Goal: Task Accomplishment & Management: Use online tool/utility

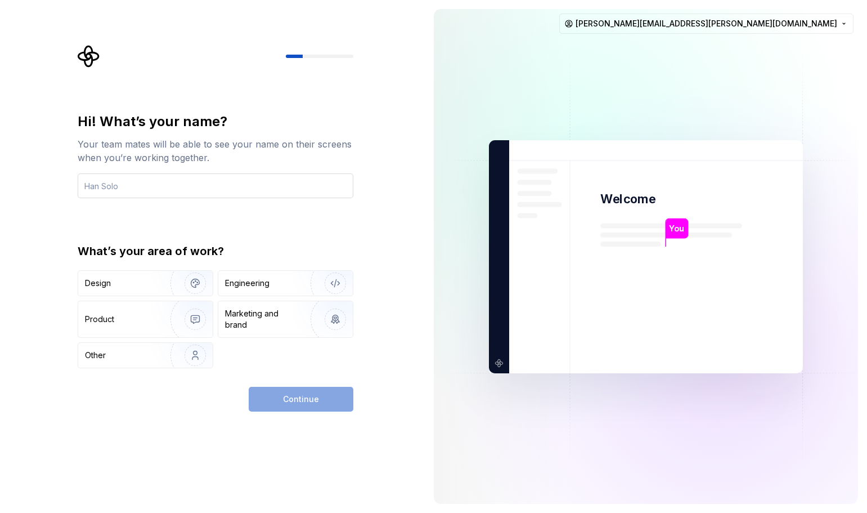
click at [189, 186] on input "text" at bounding box center [216, 185] width 276 height 25
type input "[PERSON_NAME]"
click at [157, 272] on img "button" at bounding box center [188, 282] width 72 height 75
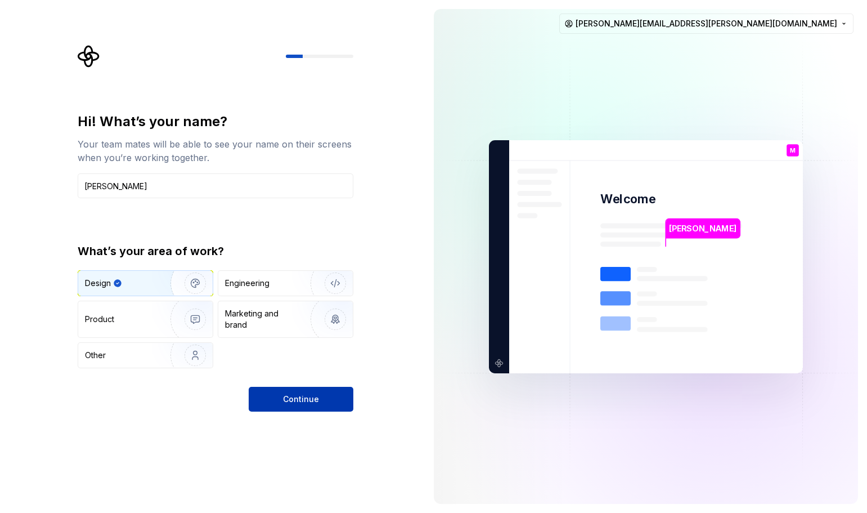
click at [332, 405] on button "Continue" at bounding box center [301, 399] width 105 height 25
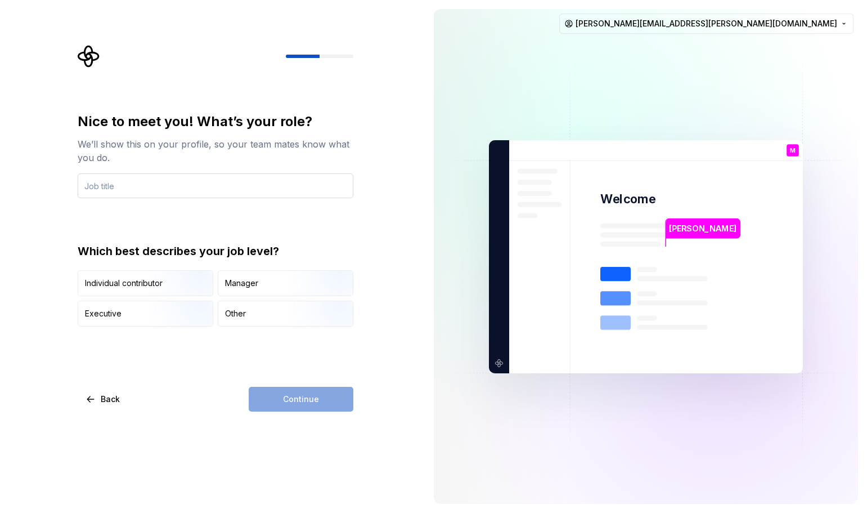
click at [145, 194] on input "text" at bounding box center [216, 185] width 276 height 25
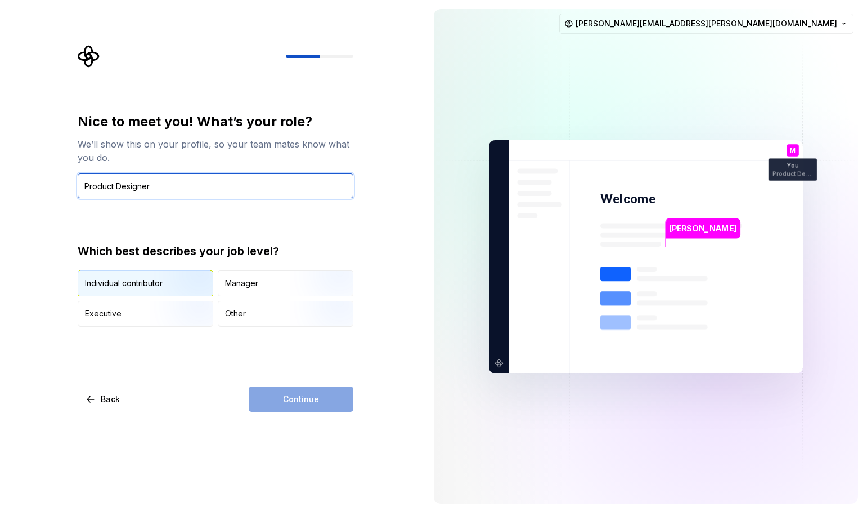
type input "Product Designer"
click at [167, 273] on img "button" at bounding box center [186, 296] width 72 height 75
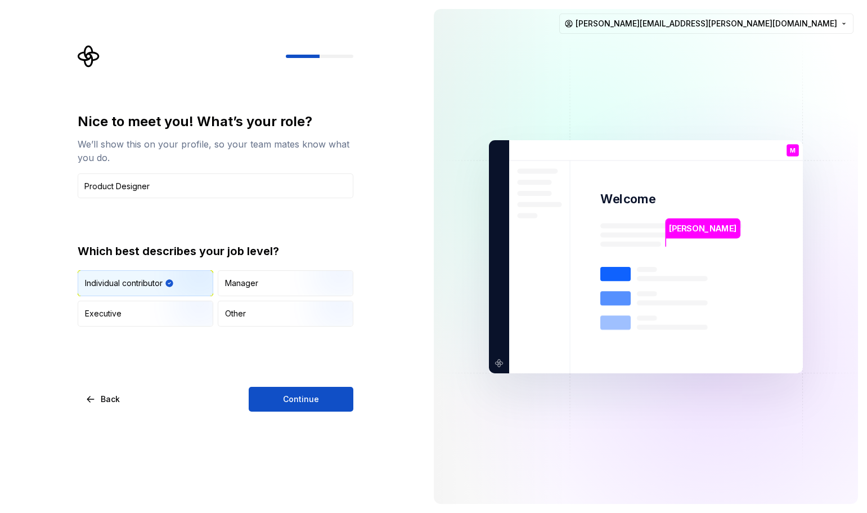
click at [321, 385] on div "Nice to meet you! What’s your role? We’ll show this on your profile, so your te…" at bounding box center [216, 262] width 276 height 299
click at [315, 396] on span "Continue" at bounding box center [301, 398] width 36 height 11
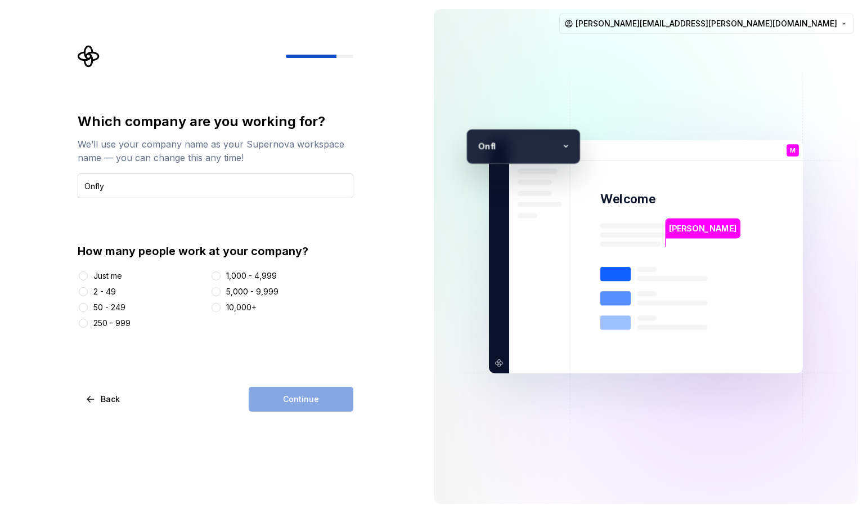
type input "Onfly"
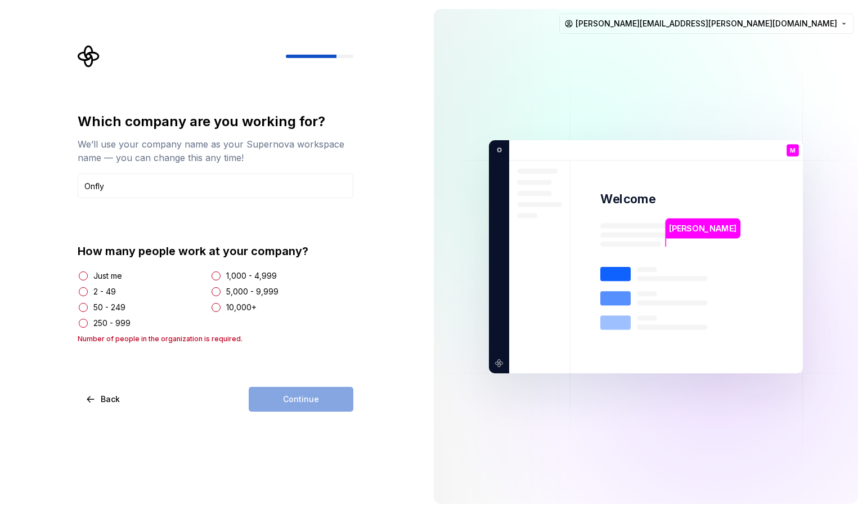
click at [111, 322] on div "250 - 999" at bounding box center [111, 322] width 37 height 11
click at [88, 322] on button "250 - 999" at bounding box center [83, 323] width 9 height 9
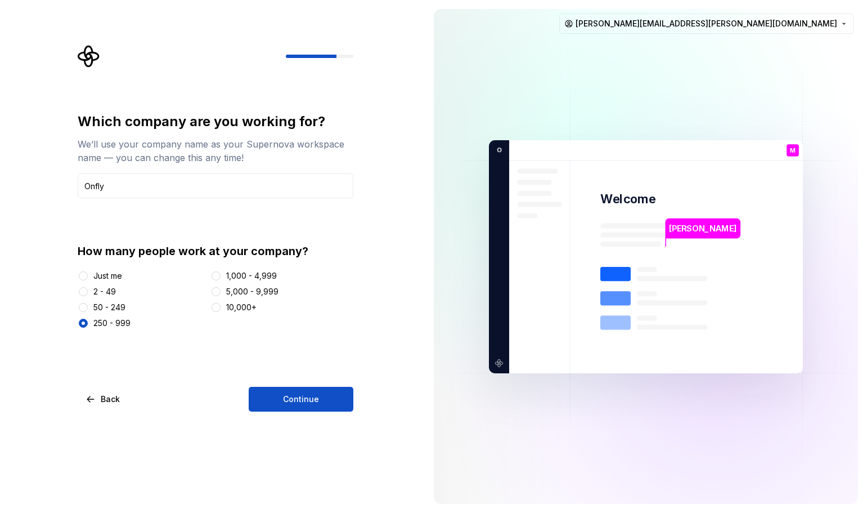
click at [294, 386] on div "Which company are you working for? We’ll use your company name as your Supernov…" at bounding box center [216, 262] width 276 height 299
click at [301, 398] on span "Continue" at bounding box center [301, 398] width 36 height 11
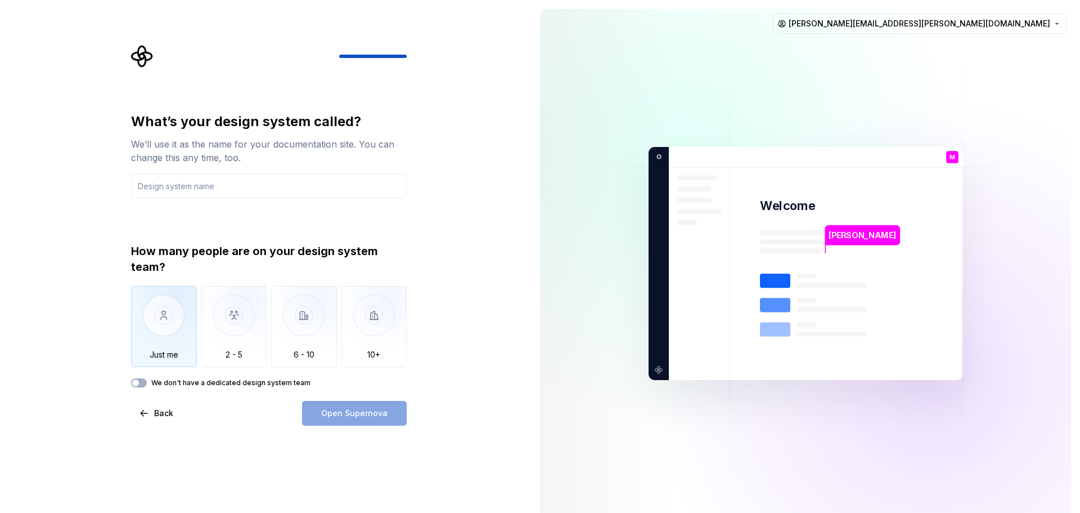
click at [164, 358] on img "button" at bounding box center [164, 323] width 66 height 75
click at [223, 188] on input "text" at bounding box center [269, 185] width 276 height 25
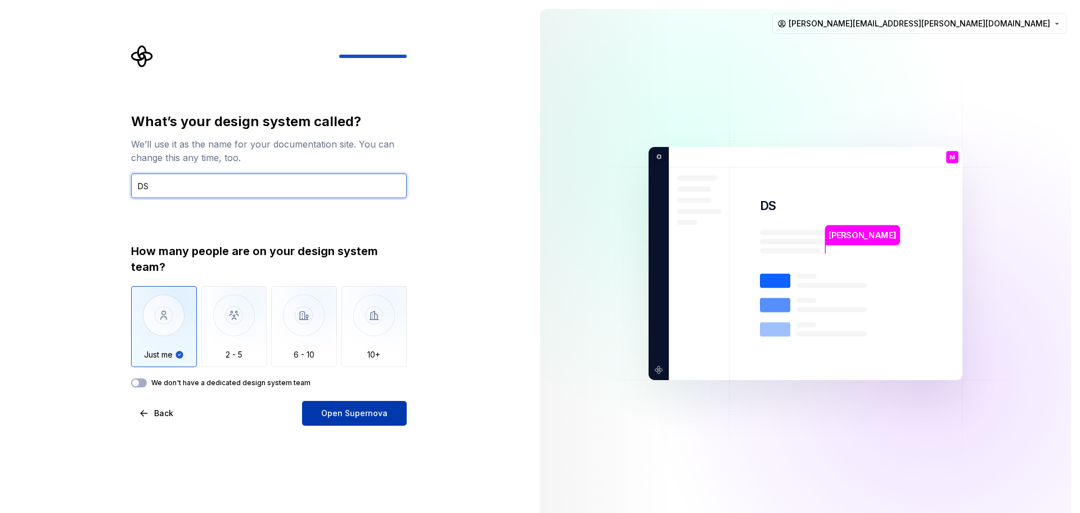
type input "DS"
click at [337, 422] on button "Open Supernova" at bounding box center [354, 413] width 105 height 25
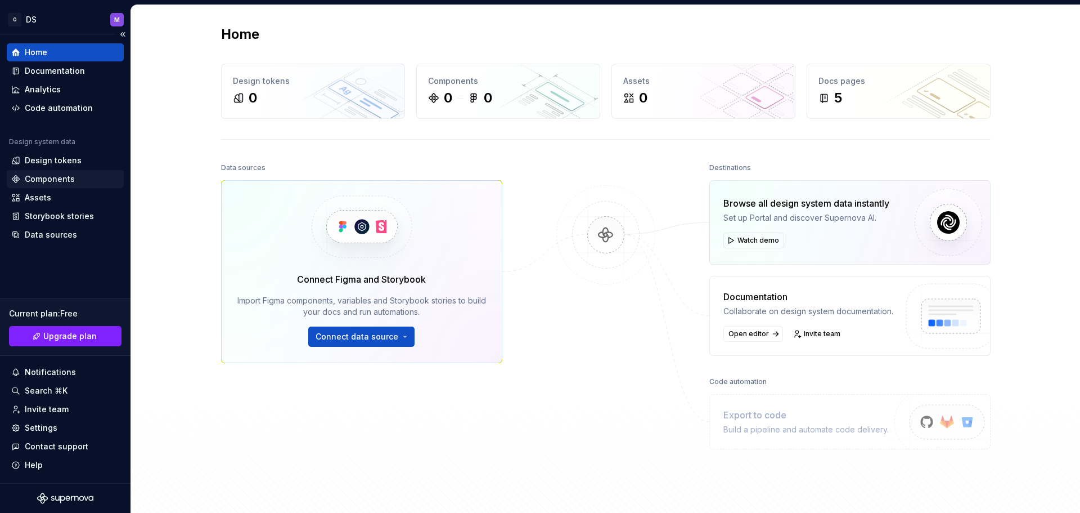
click at [45, 187] on div "Components" at bounding box center [65, 179] width 117 height 18
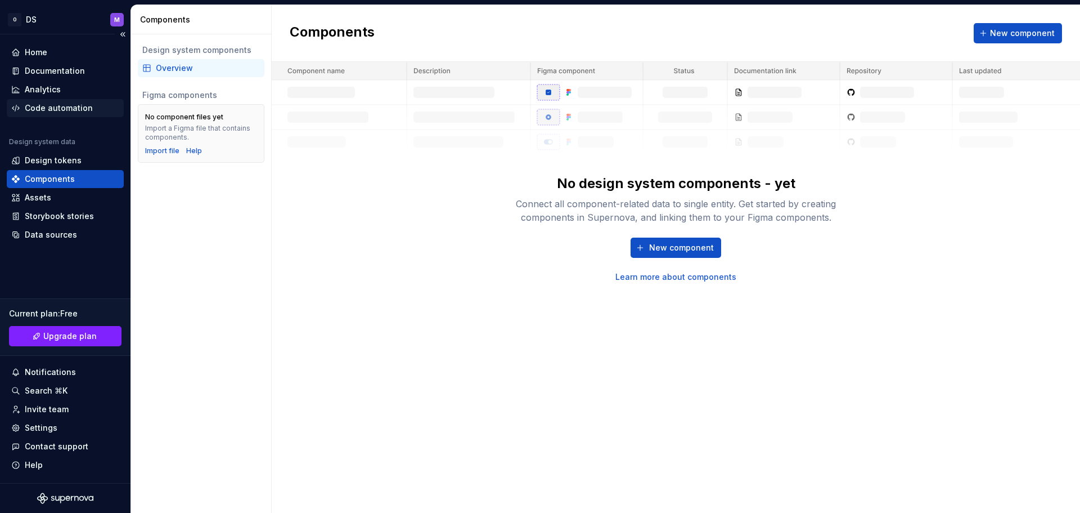
click at [69, 110] on div "Code automation" at bounding box center [59, 107] width 68 height 11
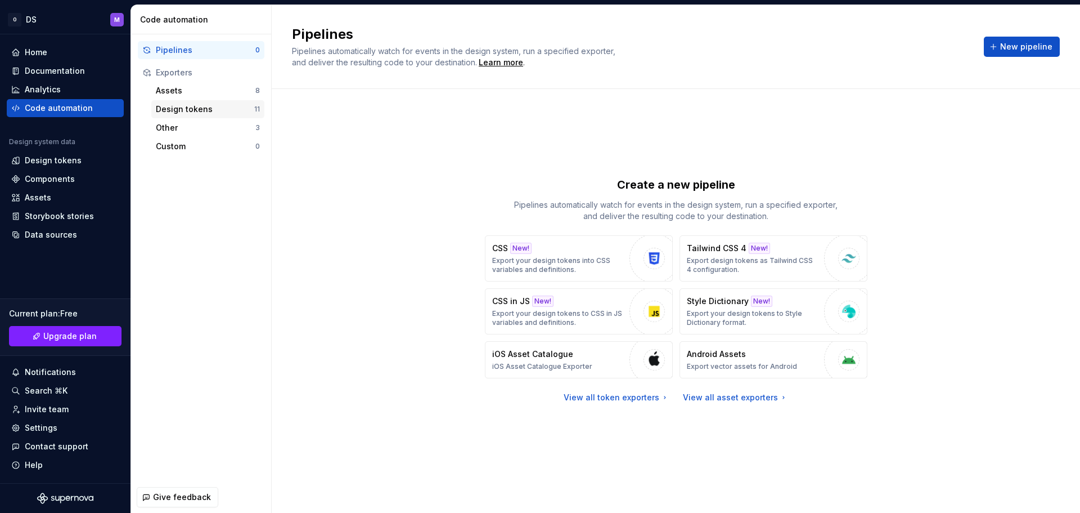
click at [212, 116] on div "Design tokens 11" at bounding box center [207, 109] width 113 height 18
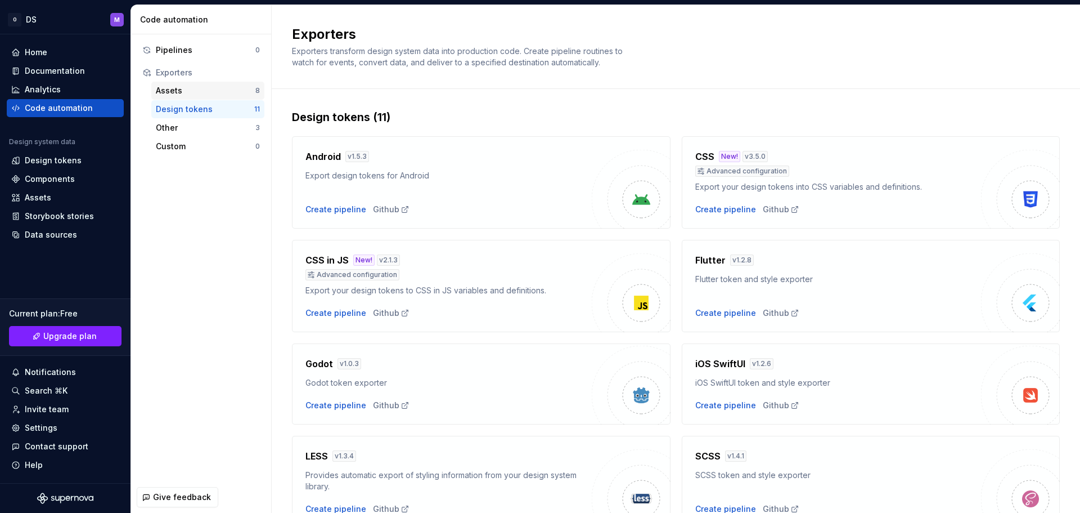
click at [203, 98] on div "Assets 8" at bounding box center [207, 91] width 113 height 18
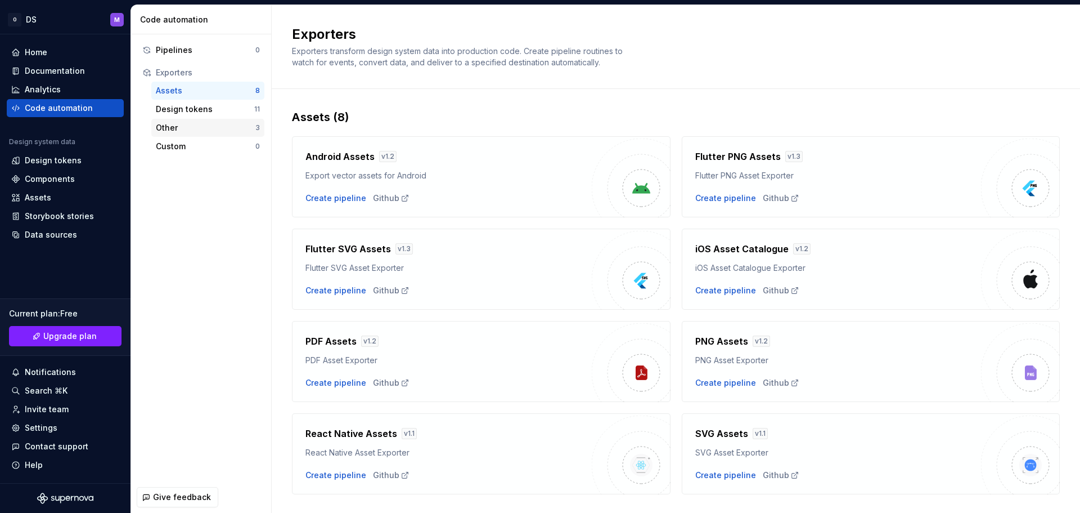
click at [201, 131] on div "Other" at bounding box center [206, 127] width 100 height 11
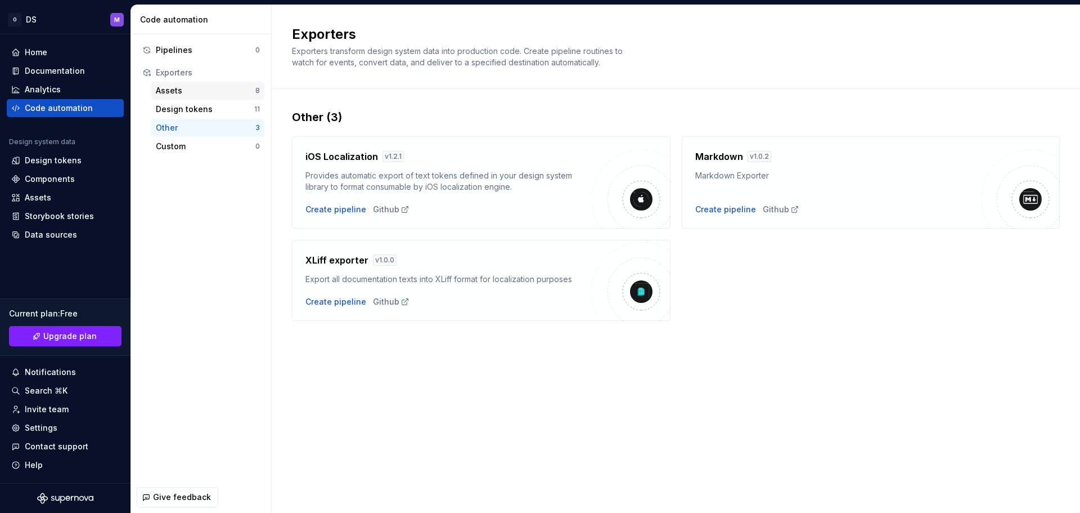
click at [178, 91] on div "Assets" at bounding box center [206, 90] width 100 height 11
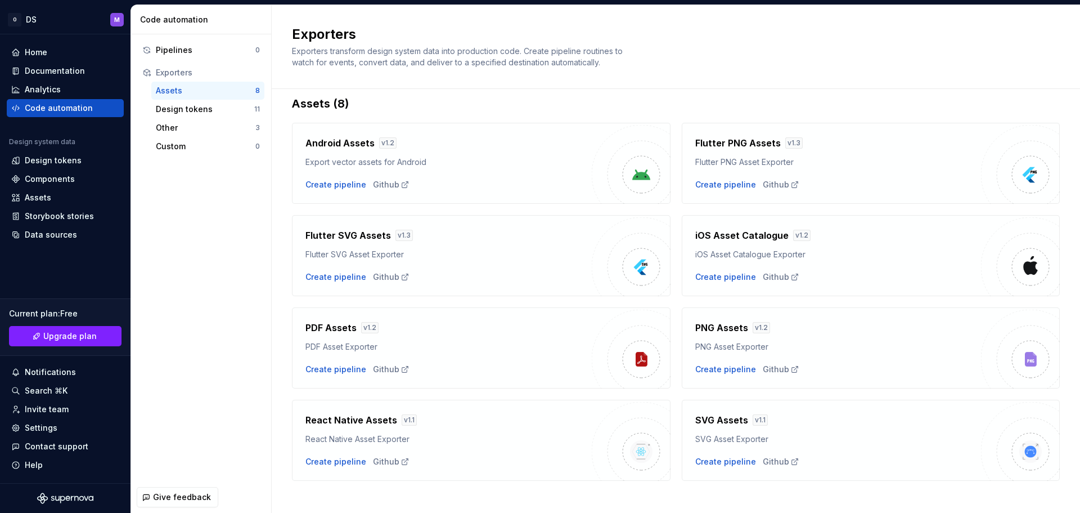
scroll to position [24, 0]
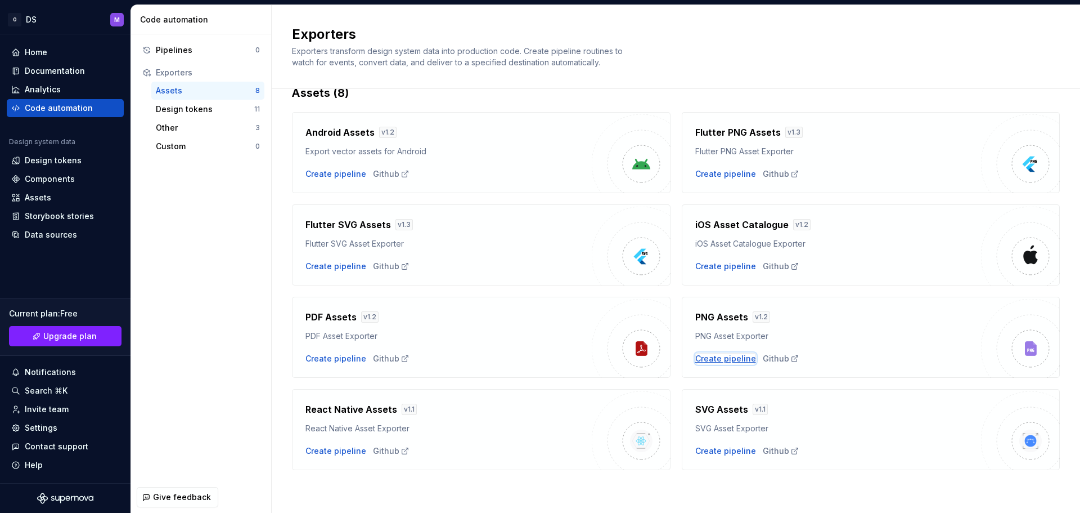
click at [720, 357] on div "Create pipeline" at bounding box center [726, 358] width 61 height 11
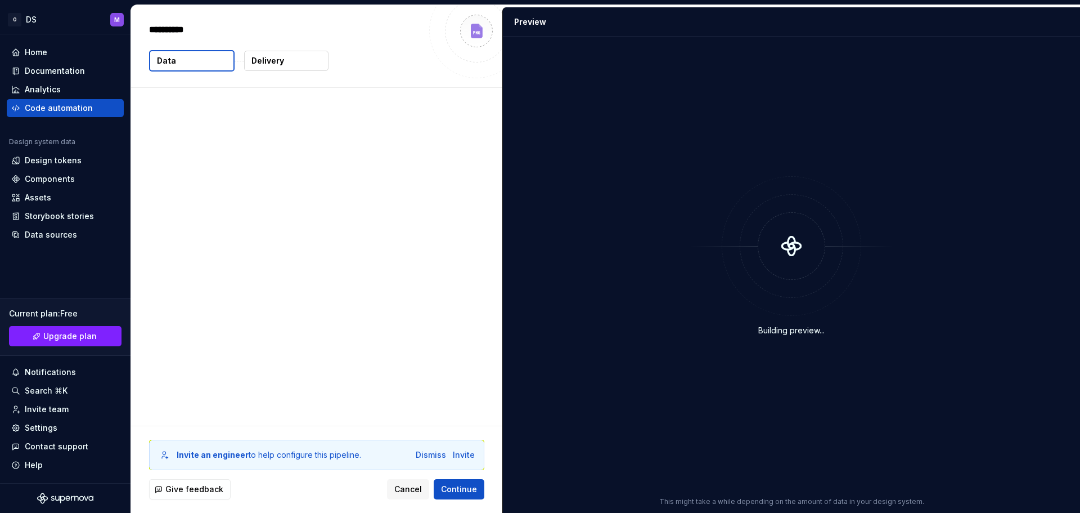
type textarea "*"
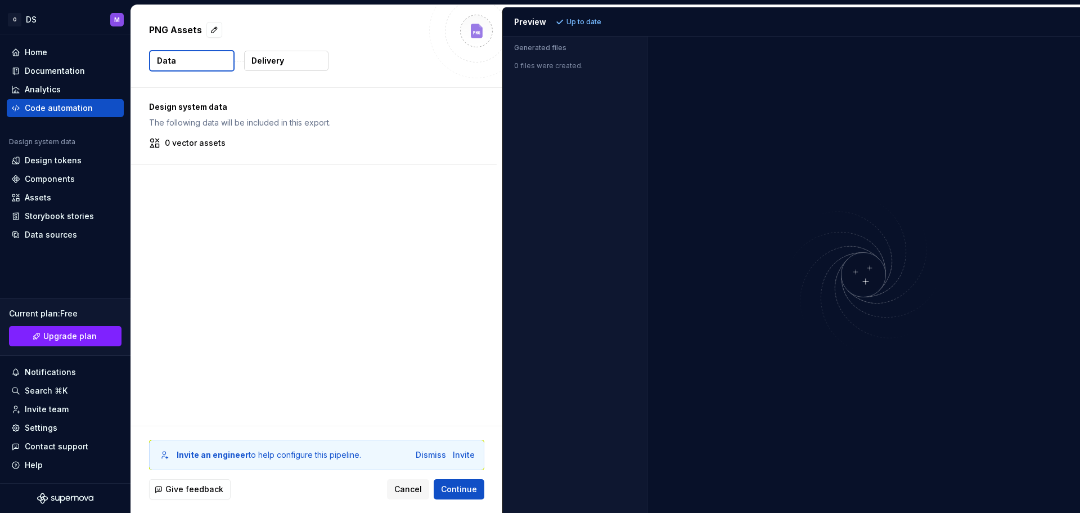
click at [170, 122] on p "The following data will be included in this export." at bounding box center [314, 122] width 330 height 11
drag, startPoint x: 186, startPoint y: 123, endPoint x: 329, endPoint y: 123, distance: 142.9
click at [319, 120] on p "The following data will be included in this export." at bounding box center [314, 122] width 330 height 11
click at [338, 123] on p "The following data will be included in this export." at bounding box center [314, 122] width 330 height 11
click at [283, 64] on p "Delivery" at bounding box center [268, 60] width 33 height 11
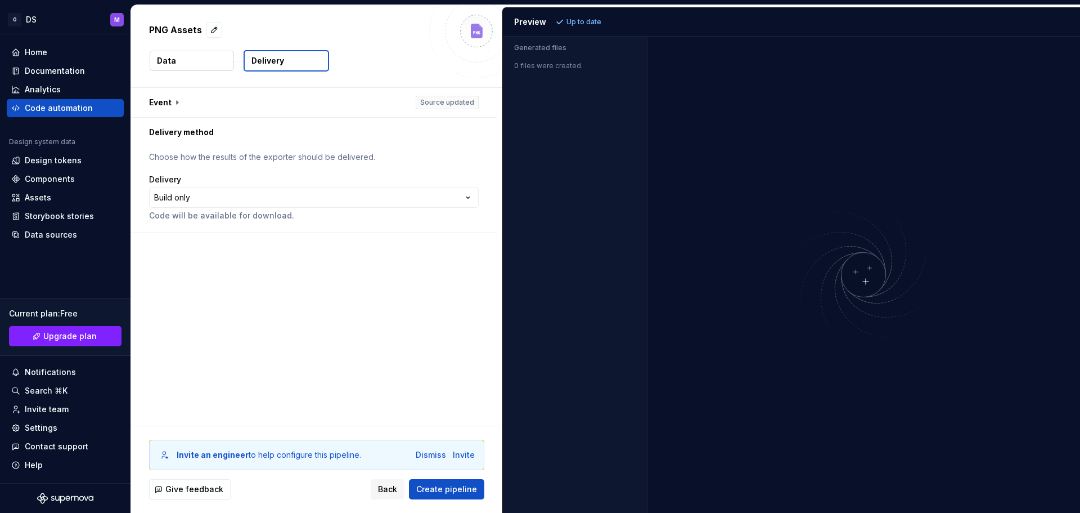
click at [191, 59] on button "Data" at bounding box center [192, 61] width 84 height 20
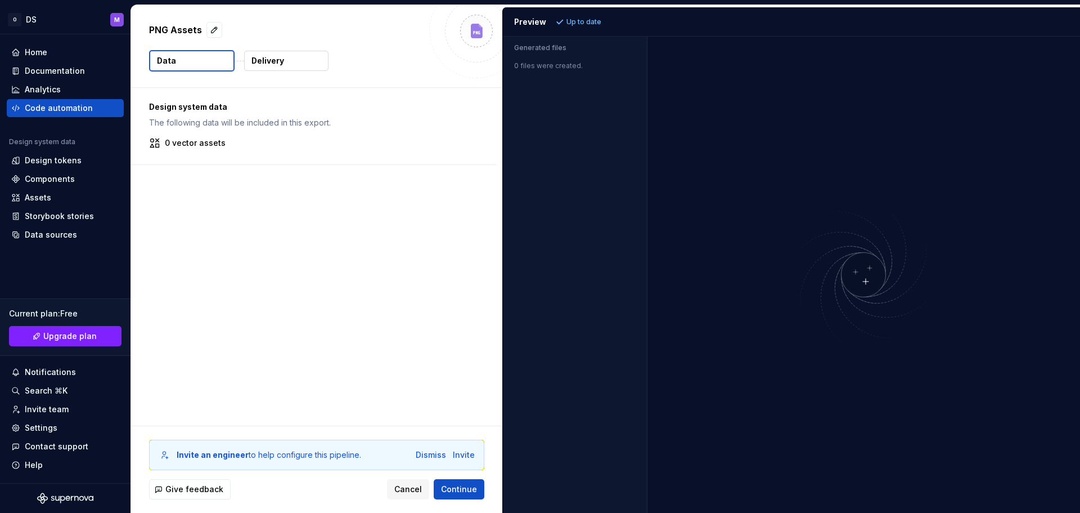
click at [320, 364] on div "Design system data The following data will be included in this export. 0 vector…" at bounding box center [316, 257] width 371 height 338
click at [460, 496] on button "Continue" at bounding box center [459, 489] width 51 height 20
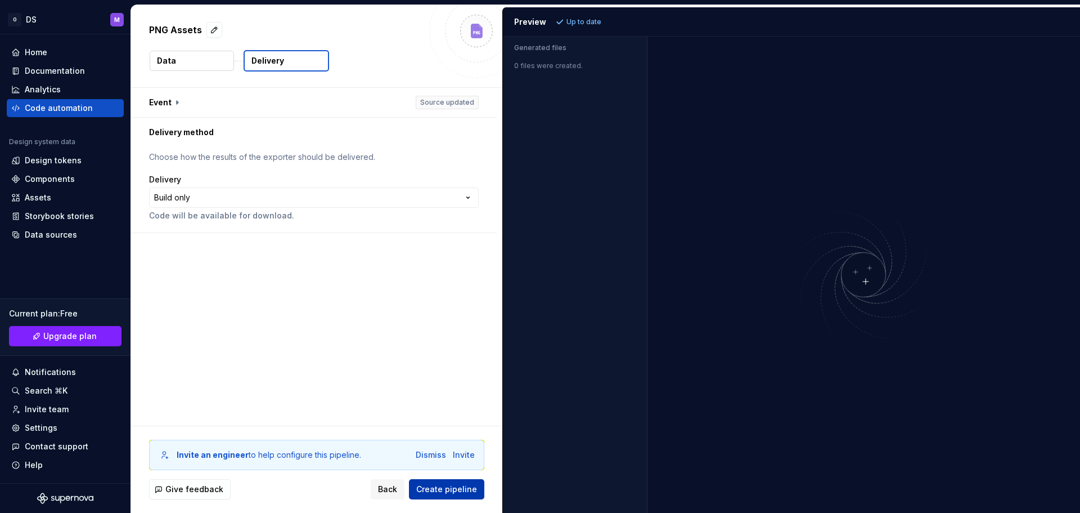
click at [460, 496] on button "Create pipeline" at bounding box center [446, 489] width 75 height 20
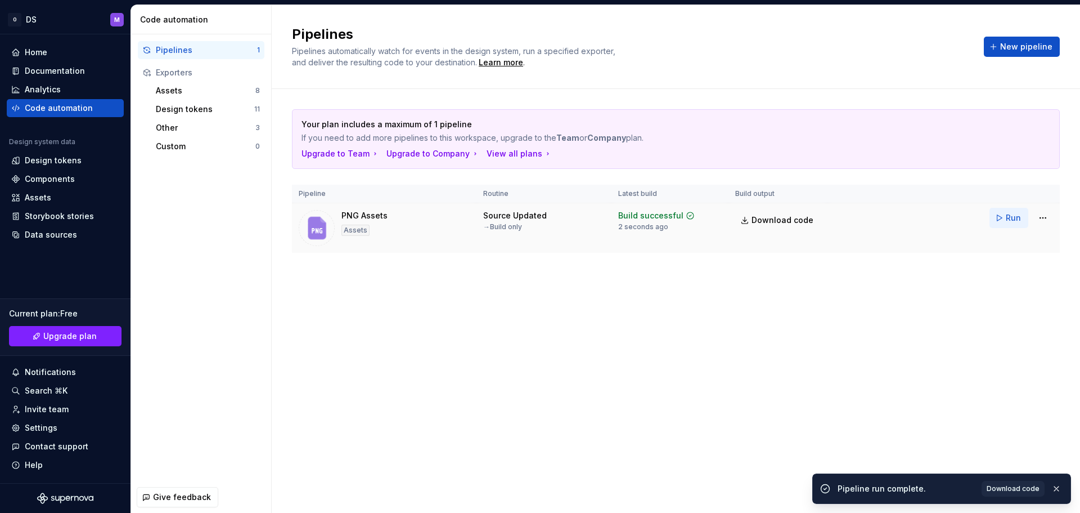
click at [867, 219] on button "Run" at bounding box center [1009, 218] width 39 height 20
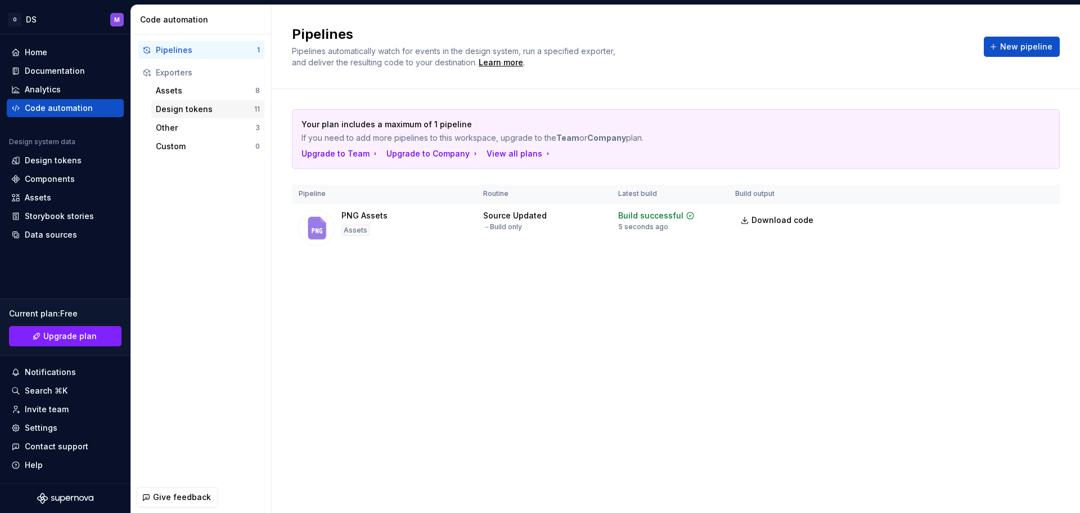
click at [184, 107] on div "Design tokens" at bounding box center [205, 109] width 98 height 11
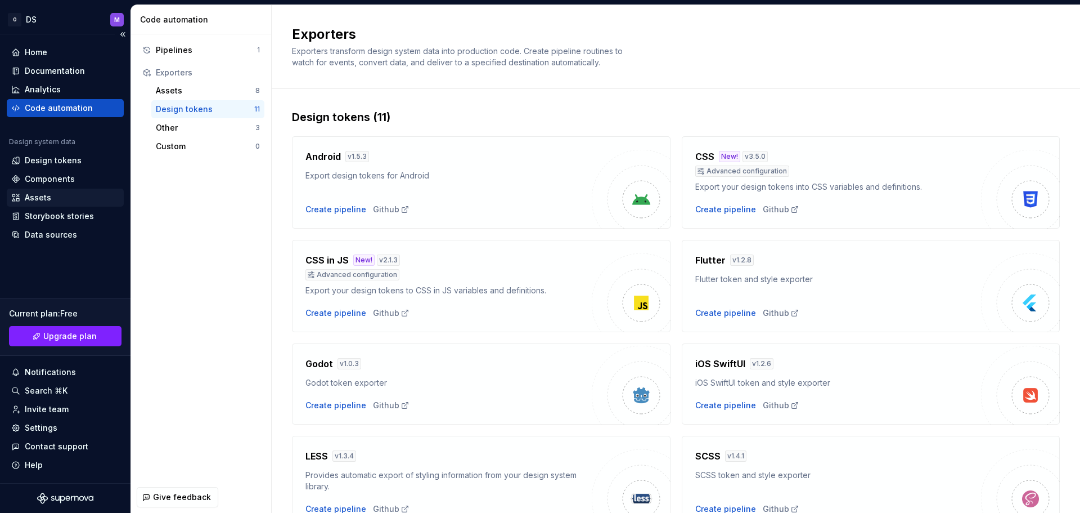
click at [43, 198] on div "Assets" at bounding box center [38, 197] width 26 height 11
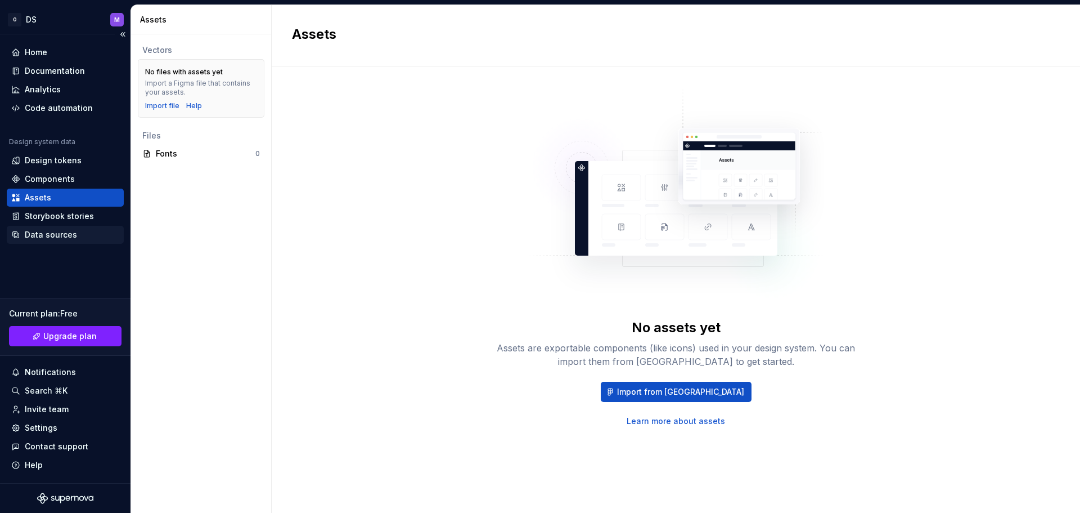
click at [75, 231] on div "Data sources" at bounding box center [65, 234] width 108 height 11
